Goal: Transaction & Acquisition: Purchase product/service

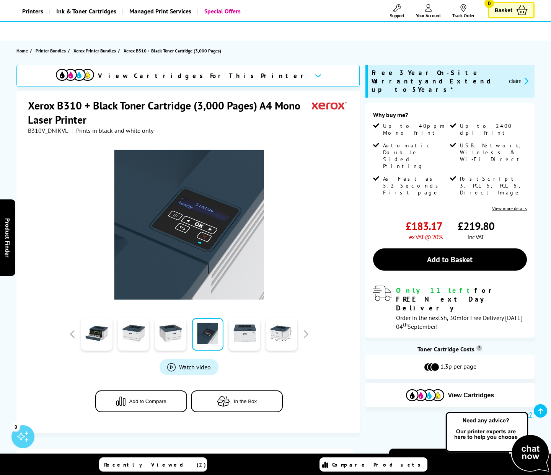
scroll to position [41, 0]
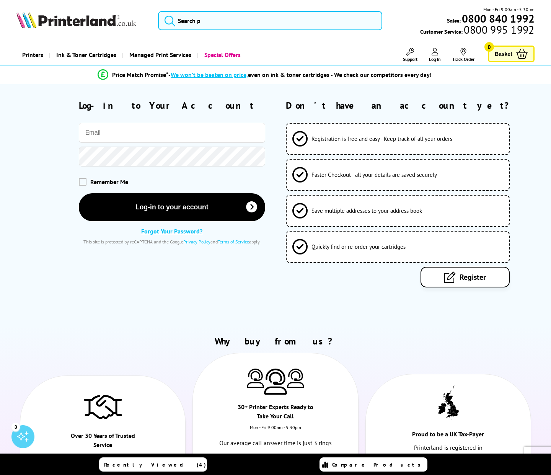
type input "[PERSON_NAME][EMAIL_ADDRESS][DOMAIN_NAME]"
click at [83, 179] on span at bounding box center [83, 182] width 8 height 8
click at [80, 179] on input "checkbox" at bounding box center [80, 179] width 0 height 0
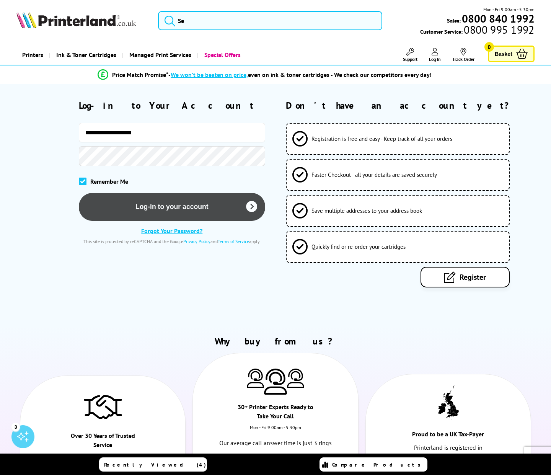
click at [154, 211] on button "Log-in to your account" at bounding box center [172, 207] width 186 height 28
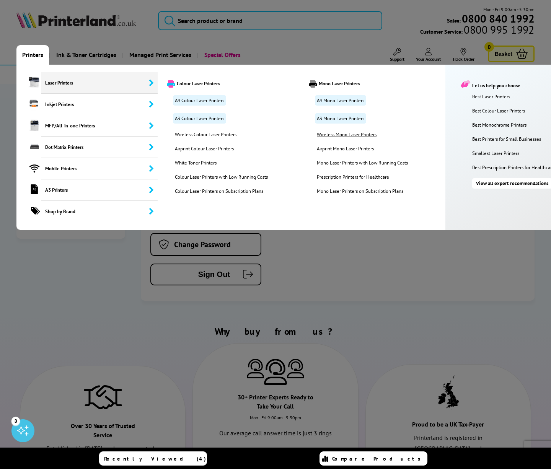
click at [355, 132] on link "Wireless Mono Laser Printers" at bounding box center [366, 134] width 110 height 7
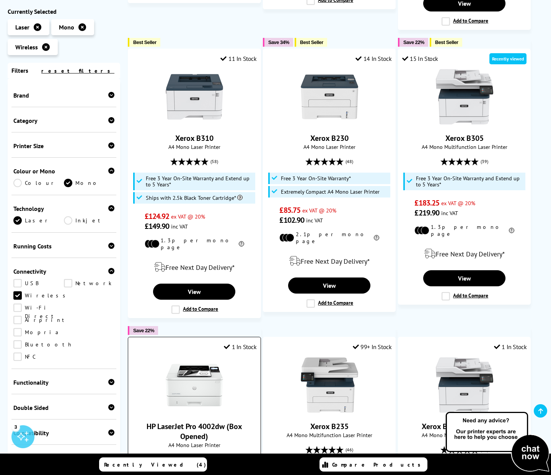
scroll to position [420, 0]
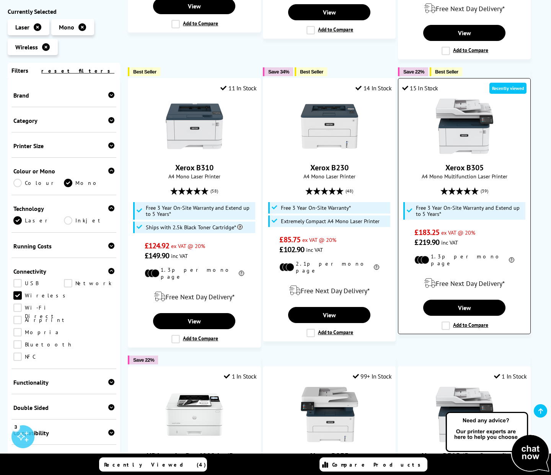
click at [474, 131] on img at bounding box center [464, 126] width 57 height 57
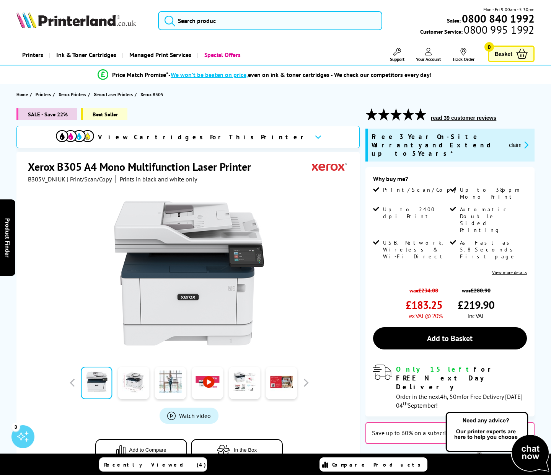
scroll to position [13, 0]
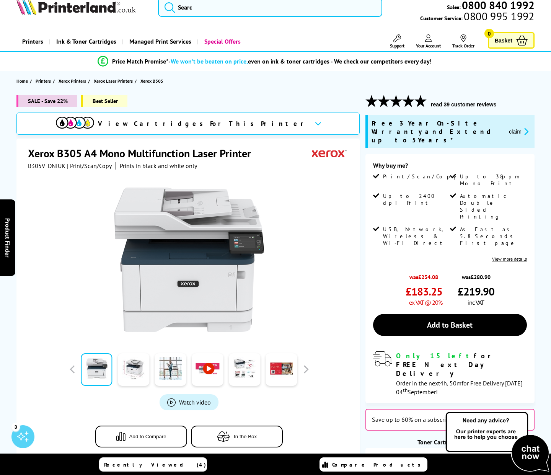
click at [433, 101] on button "read 39 customer reviews" at bounding box center [463, 104] width 70 height 7
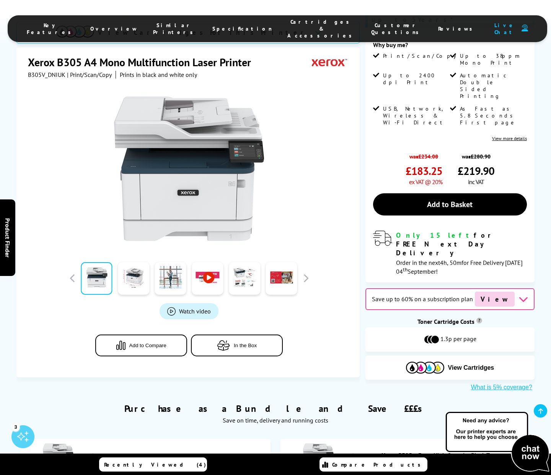
scroll to position [42, 0]
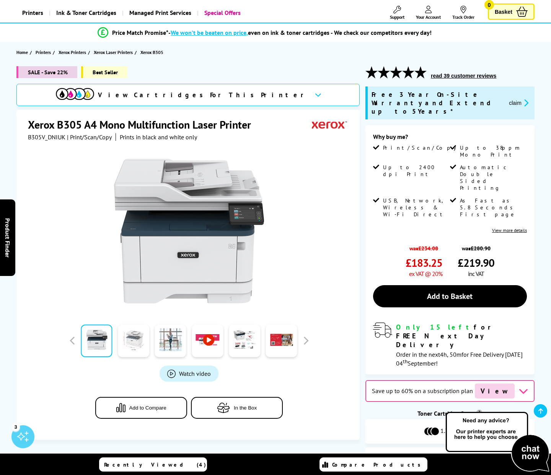
click at [126, 341] on link at bounding box center [133, 340] width 31 height 33
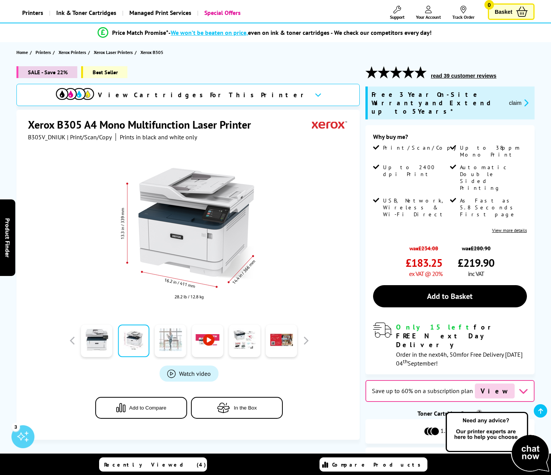
click at [168, 337] on link at bounding box center [170, 340] width 31 height 33
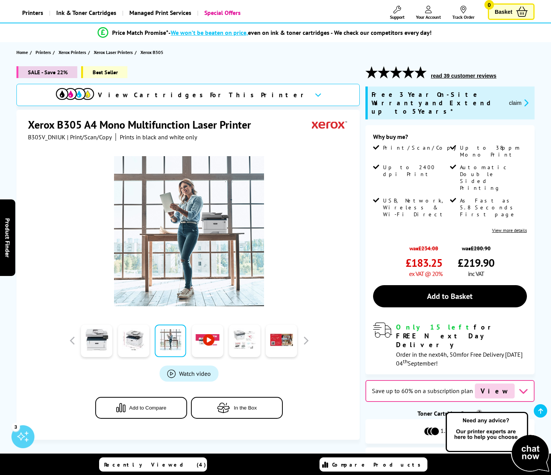
click at [243, 349] on link at bounding box center [244, 340] width 31 height 33
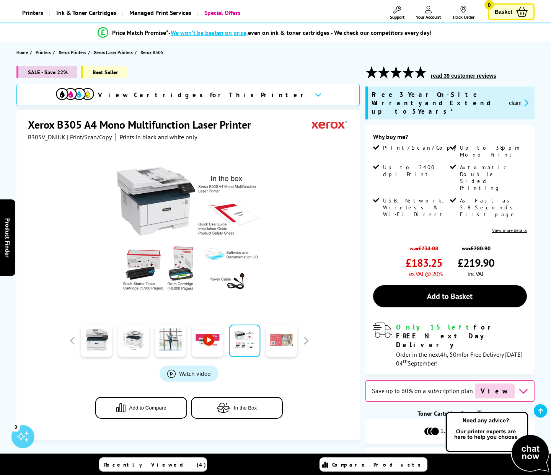
click at [271, 347] on link at bounding box center [281, 340] width 31 height 33
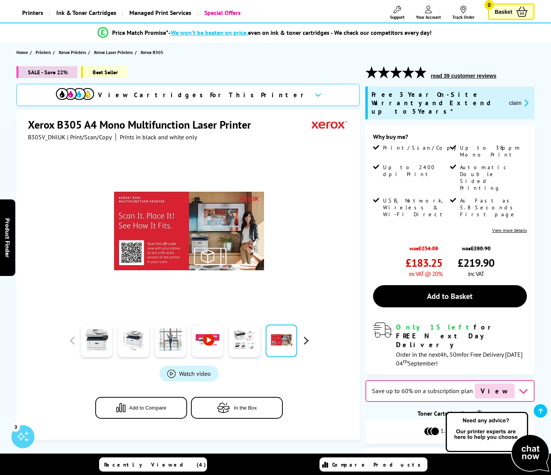
click at [308, 342] on button "button" at bounding box center [305, 340] width 11 height 11
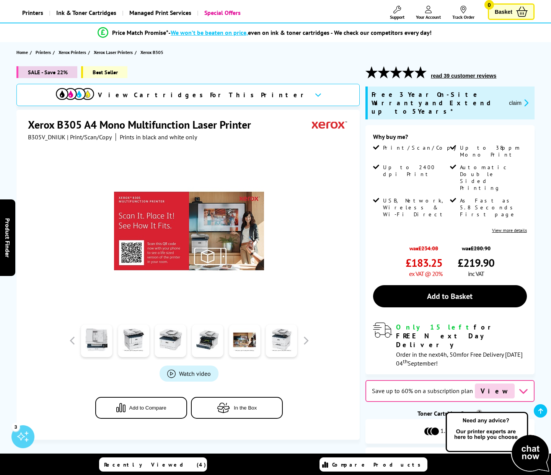
click at [150, 348] on div at bounding box center [133, 340] width 37 height 38
click at [145, 349] on link at bounding box center [133, 340] width 31 height 33
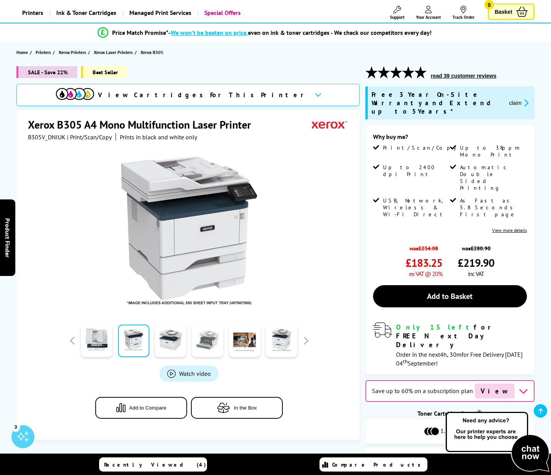
click at [219, 341] on link at bounding box center [207, 340] width 31 height 33
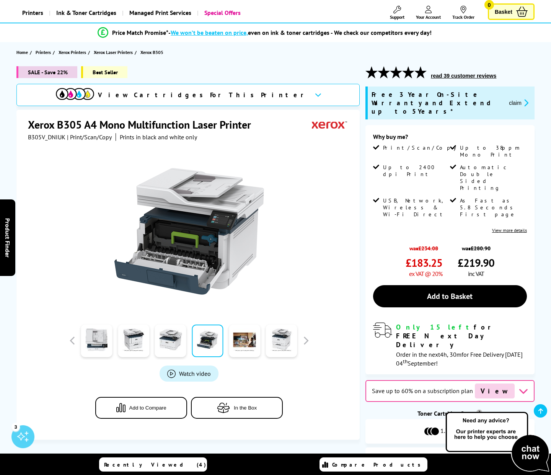
click at [188, 353] on div at bounding box center [170, 340] width 37 height 38
click at [179, 353] on link at bounding box center [170, 340] width 31 height 33
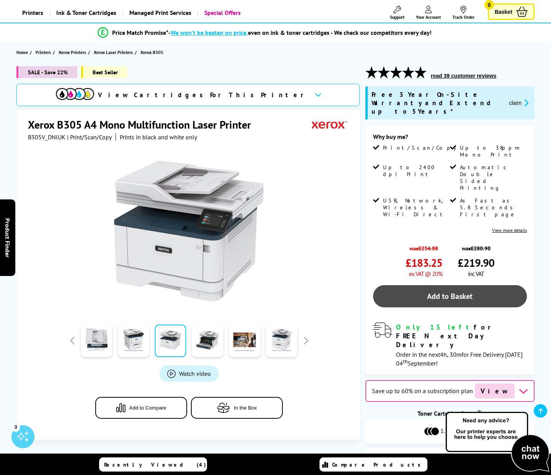
click at [458, 285] on link "Add to Basket" at bounding box center [450, 296] width 154 height 22
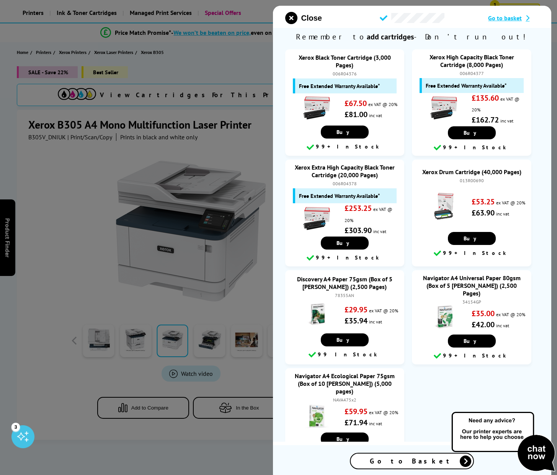
click at [70, 284] on div at bounding box center [278, 237] width 557 height 475
click at [290, 21] on icon "close modal" at bounding box center [291, 18] width 12 height 12
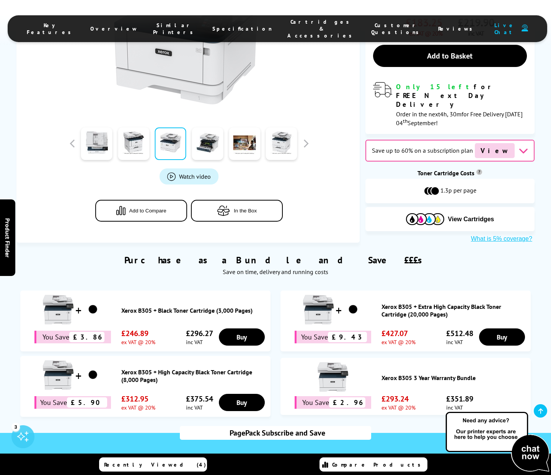
scroll to position [283, 0]
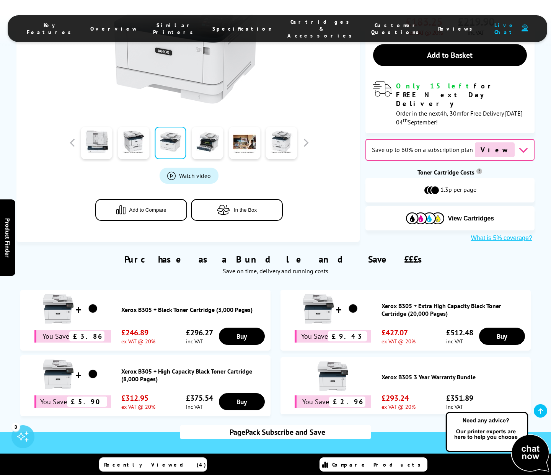
click at [404, 206] on div "View Cartridges" at bounding box center [449, 218] width 169 height 24
click at [401, 212] on button "View Cartridges" at bounding box center [450, 218] width 158 height 13
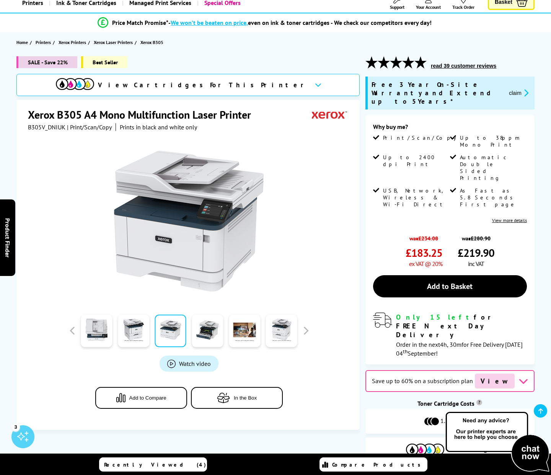
scroll to position [0, 0]
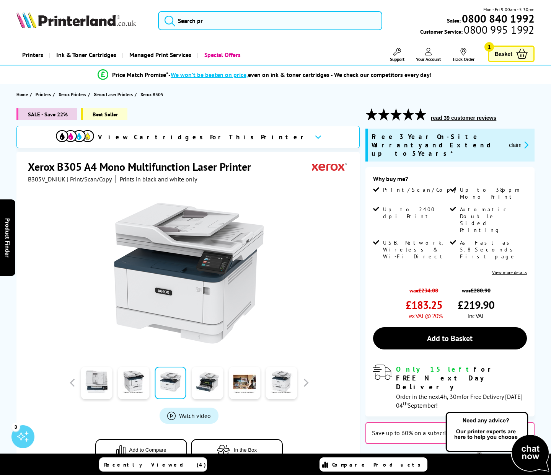
click at [68, 28] on img at bounding box center [75, 19] width 119 height 17
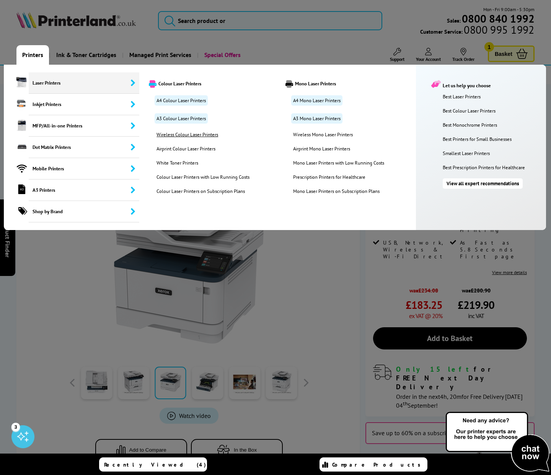
click at [201, 137] on link "Wireless Colour Laser Printers" at bounding box center [207, 134] width 112 height 7
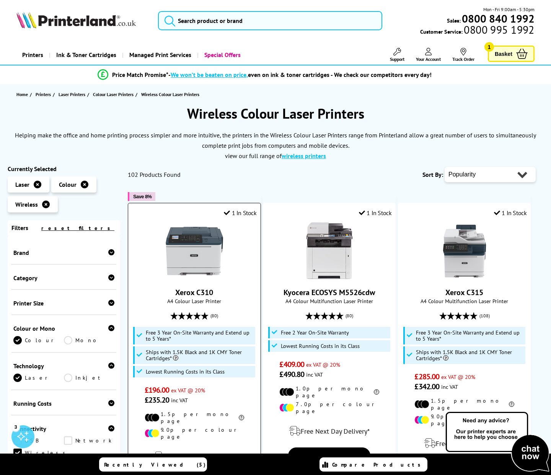
click at [207, 249] on img at bounding box center [194, 250] width 57 height 57
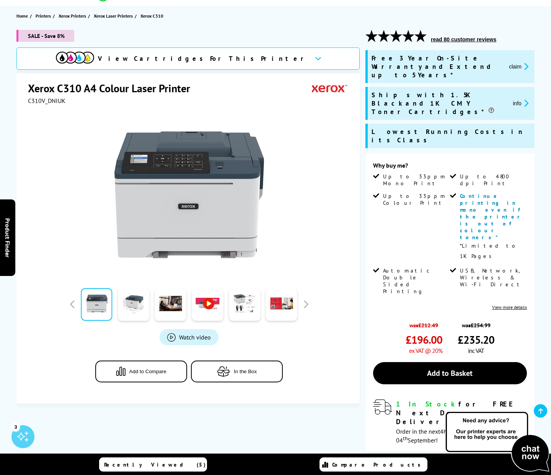
scroll to position [78, 0]
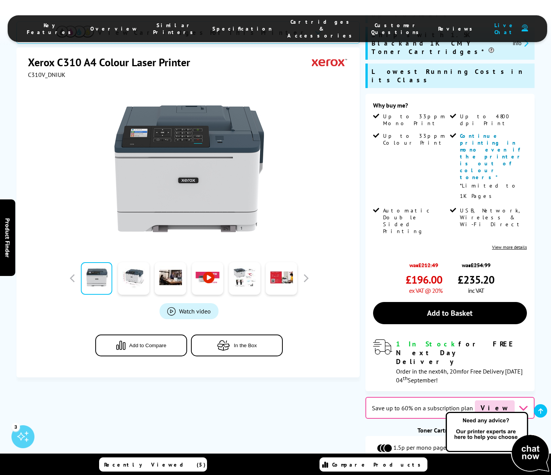
click at [452, 473] on span "View Cartridges" at bounding box center [471, 476] width 46 height 7
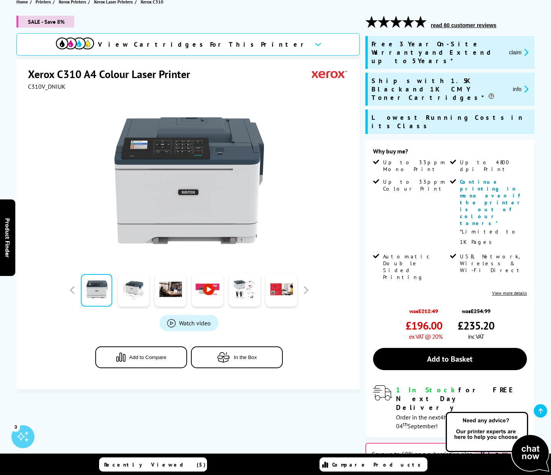
scroll to position [0, 0]
